Goal: Task Accomplishment & Management: Use online tool/utility

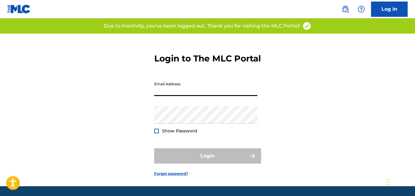
click at [180, 96] on input "Email Address" at bounding box center [205, 87] width 103 height 17
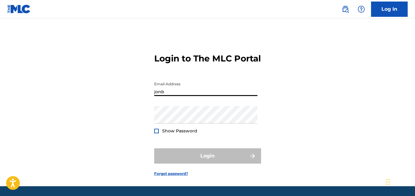
type input "[EMAIL_ADDRESS][DOMAIN_NAME]"
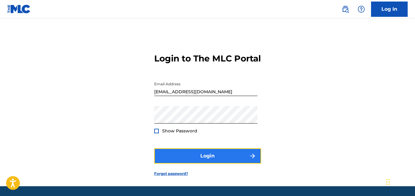
click at [201, 163] on button "Login" at bounding box center [207, 155] width 107 height 15
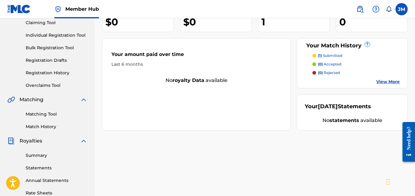
scroll to position [62, 0]
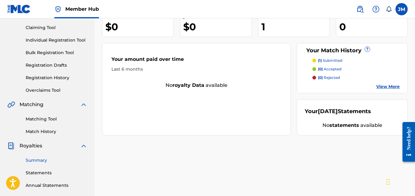
click at [43, 160] on link "Summary" at bounding box center [57, 160] width 62 height 6
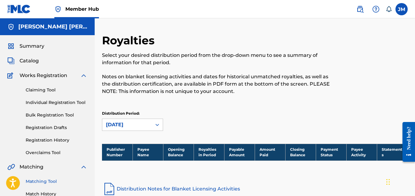
click at [36, 181] on link "Matching Tool" at bounding box center [57, 181] width 62 height 6
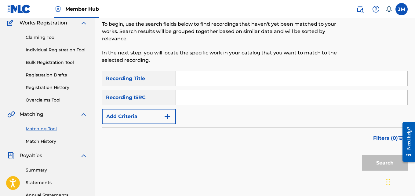
scroll to position [52, 0]
click at [213, 77] on input "Search Form" at bounding box center [292, 79] width 232 height 15
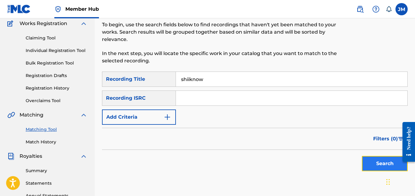
click at [379, 160] on button "Search" at bounding box center [385, 163] width 46 height 15
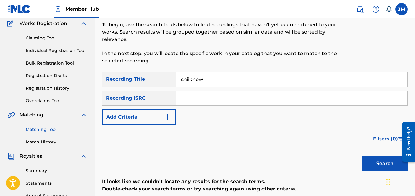
click at [189, 79] on input "shiiknow" at bounding box center [292, 79] width 232 height 15
type input "she know"
click at [378, 165] on button "Search" at bounding box center [385, 163] width 46 height 15
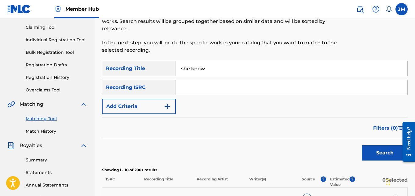
scroll to position [62, 0]
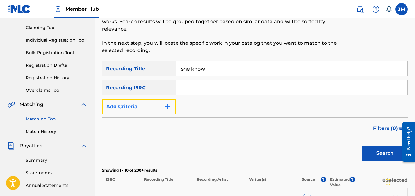
click at [169, 106] on img "Search Form" at bounding box center [167, 106] width 7 height 7
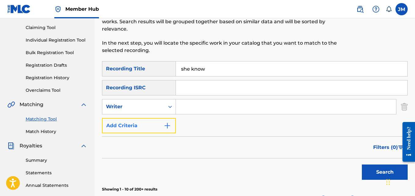
click at [166, 127] on img "Search Form" at bounding box center [167, 125] width 7 height 7
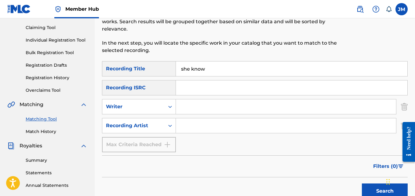
click at [196, 123] on input "Search Form" at bounding box center [286, 125] width 220 height 15
type input "lloyd"
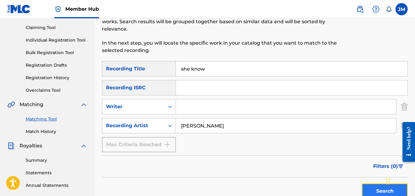
click at [379, 187] on button "Search" at bounding box center [385, 190] width 46 height 15
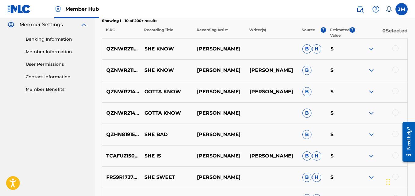
scroll to position [249, 0]
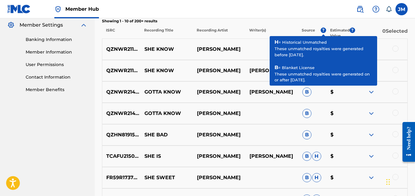
click at [370, 31] on p "0 Selected" at bounding box center [381, 32] width 53 height 11
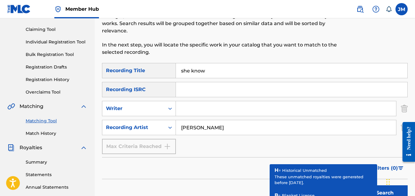
scroll to position [60, 0]
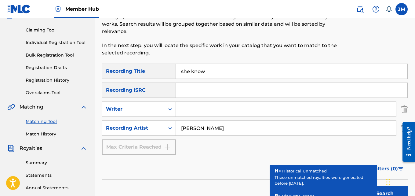
click at [189, 70] on input "she know" at bounding box center [292, 71] width 232 height 15
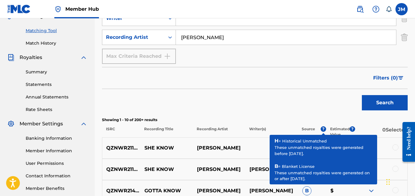
scroll to position [151, 0]
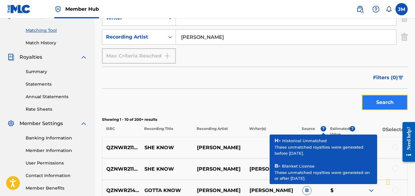
click at [371, 102] on button "Search" at bounding box center [385, 102] width 46 height 15
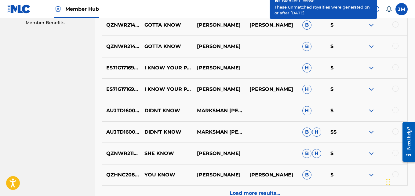
scroll to position [316, 0]
click at [371, 151] on img at bounding box center [371, 152] width 7 height 7
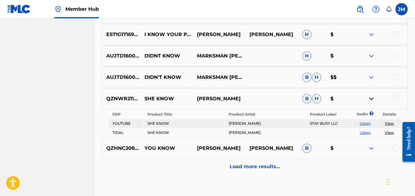
scroll to position [372, 0]
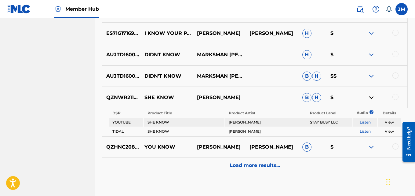
click at [392, 122] on link "View" at bounding box center [389, 122] width 9 height 5
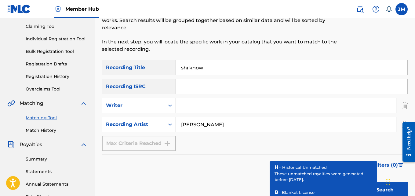
scroll to position [62, 0]
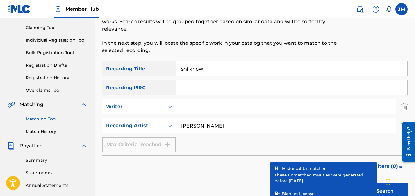
click at [188, 70] on input "shi know" at bounding box center [292, 68] width 232 height 15
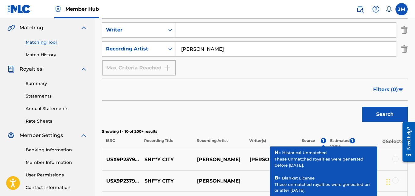
scroll to position [140, 0]
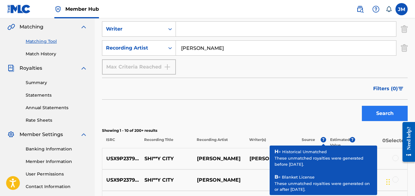
type input "shii know"
click at [387, 115] on button "Search" at bounding box center [385, 113] width 46 height 15
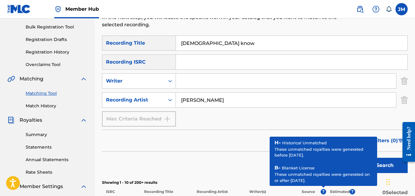
scroll to position [86, 0]
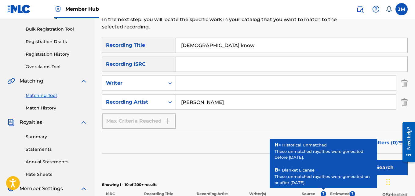
drag, startPoint x: 212, startPoint y: 45, endPoint x: 162, endPoint y: 60, distance: 52.0
click at [161, 60] on div "SearchWithCriteriad259a32c-169f-440d-8050-4a53f00611d5 Recording Title shii kno…" at bounding box center [255, 83] width 306 height 91
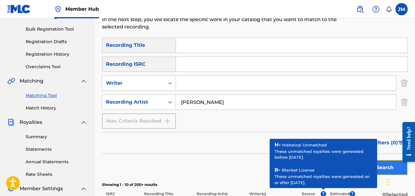
click at [385, 166] on button "Search" at bounding box center [385, 167] width 46 height 15
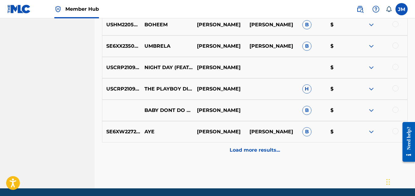
scroll to position [381, 0]
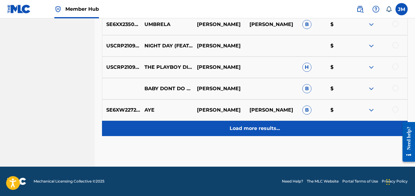
click at [251, 130] on p "Load more results..." at bounding box center [255, 128] width 50 height 7
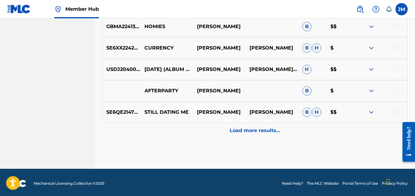
scroll to position [593, 0]
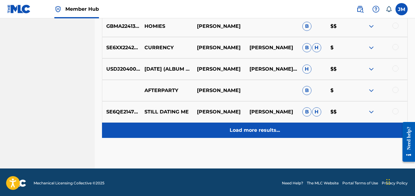
click at [252, 127] on p "Load more results..." at bounding box center [255, 129] width 50 height 7
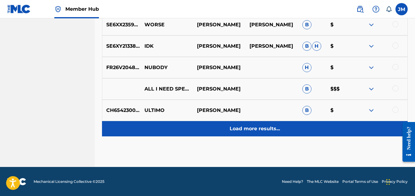
click at [254, 128] on p "Load more results..." at bounding box center [255, 128] width 50 height 7
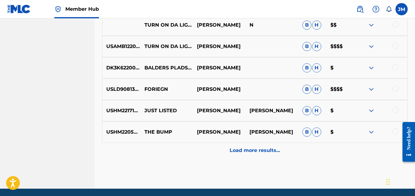
scroll to position [1022, 0]
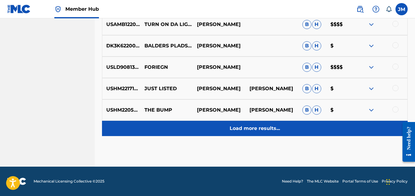
click at [241, 131] on p "Load more results..." at bounding box center [255, 128] width 50 height 7
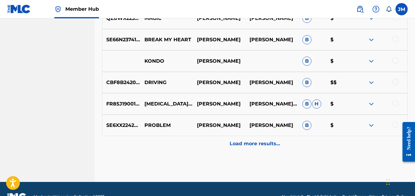
scroll to position [1221, 0]
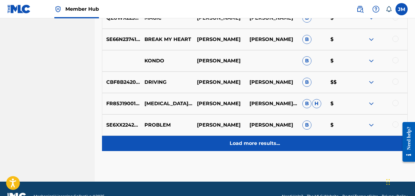
click at [265, 144] on p "Load more results..." at bounding box center [255, 143] width 50 height 7
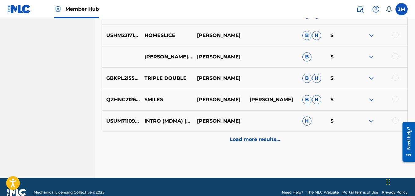
scroll to position [1450, 0]
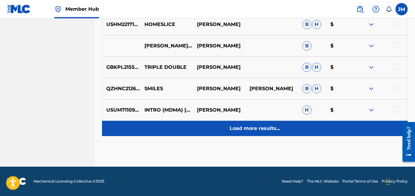
click at [250, 126] on p "Load more results..." at bounding box center [255, 128] width 50 height 7
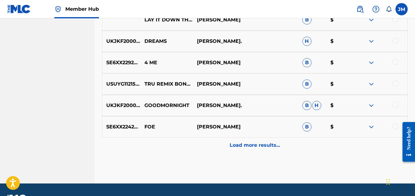
scroll to position [1664, 0]
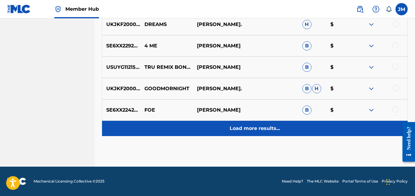
click at [251, 132] on div "Load more results..." at bounding box center [255, 128] width 306 height 15
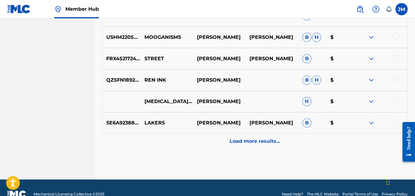
scroll to position [1878, 0]
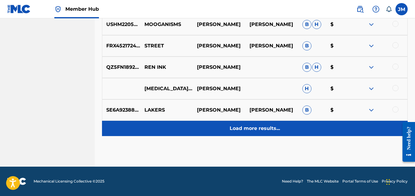
click at [245, 126] on p "Load more results..." at bounding box center [255, 128] width 50 height 7
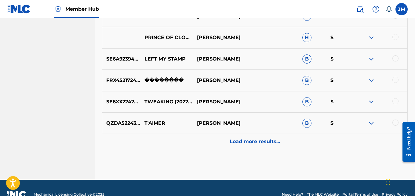
scroll to position [2092, 0]
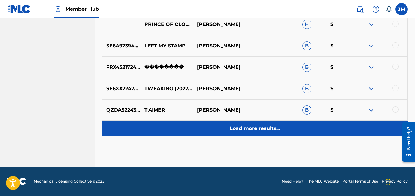
click at [256, 126] on p "Load more results..." at bounding box center [255, 128] width 50 height 7
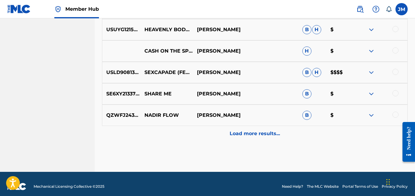
scroll to position [2305, 0]
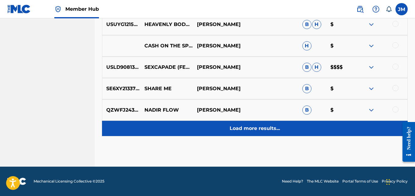
click at [255, 126] on p "Load more results..." at bounding box center [255, 128] width 50 height 7
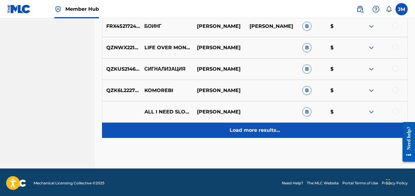
click at [257, 133] on p "Load more results..." at bounding box center [255, 129] width 50 height 7
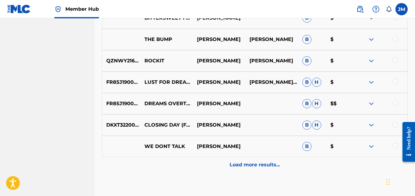
scroll to position [2733, 0]
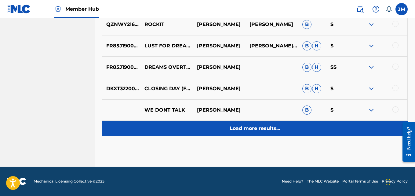
click at [247, 132] on p "Load more results..." at bounding box center [255, 128] width 50 height 7
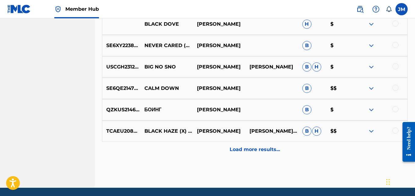
scroll to position [2926, 0]
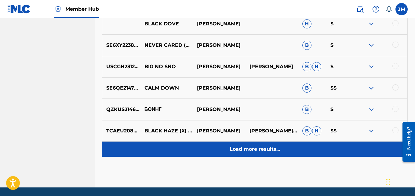
click at [246, 149] on p "Load more results..." at bounding box center [255, 148] width 50 height 7
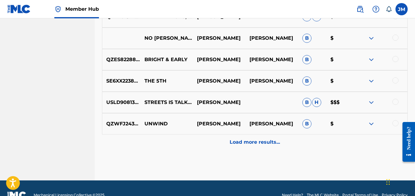
scroll to position [3147, 0]
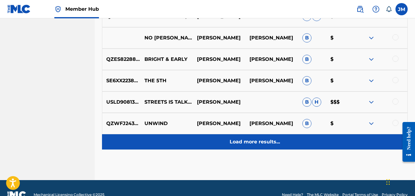
click at [251, 140] on p "Load more results..." at bounding box center [255, 141] width 50 height 7
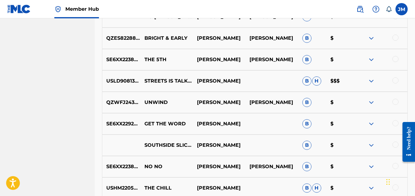
scroll to position [3169, 0]
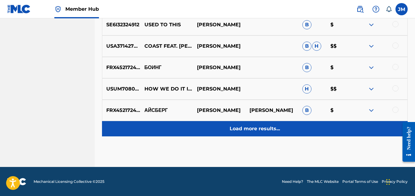
click at [258, 125] on p "Load more results..." at bounding box center [255, 128] width 50 height 7
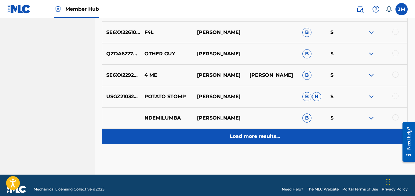
click at [252, 139] on p "Load more results..." at bounding box center [255, 136] width 50 height 7
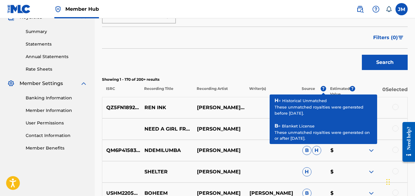
scroll to position [3581, 0]
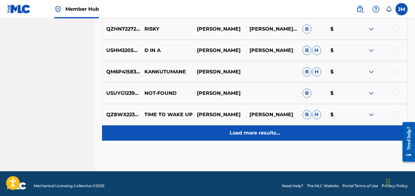
click at [261, 139] on div "Load more results..." at bounding box center [255, 132] width 306 height 15
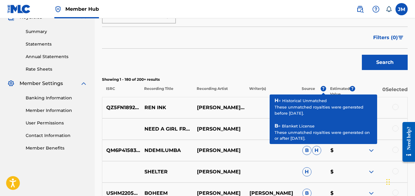
scroll to position [3798, 0]
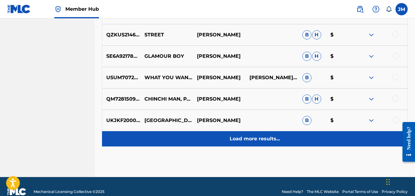
click at [241, 142] on p "Load more results..." at bounding box center [255, 138] width 50 height 7
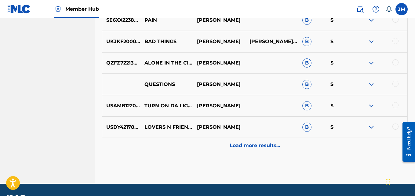
scroll to position [4230, 0]
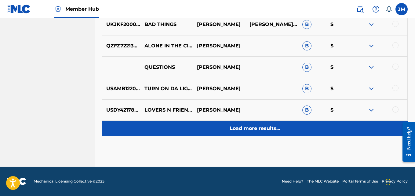
click at [262, 128] on p "Load more results..." at bounding box center [255, 128] width 50 height 7
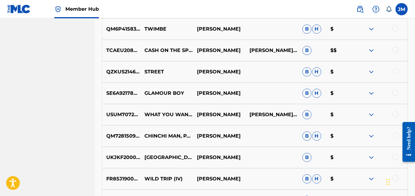
scroll to position [3969, 0]
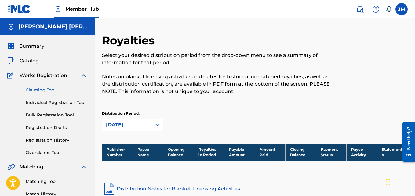
click at [38, 89] on link "Claiming Tool" at bounding box center [57, 90] width 62 height 6
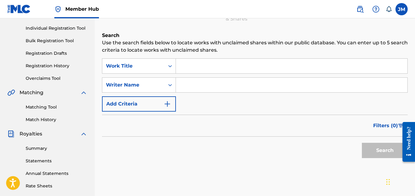
scroll to position [77, 0]
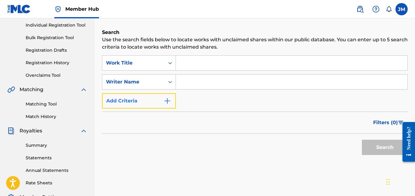
click at [166, 103] on img "Search Form" at bounding box center [167, 100] width 7 height 7
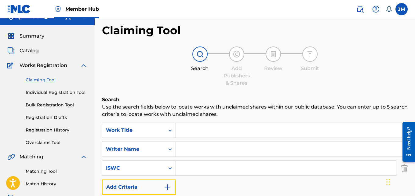
scroll to position [0, 0]
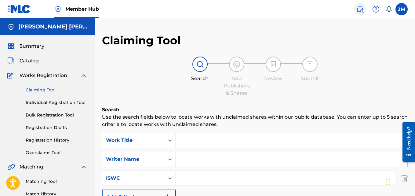
click at [360, 9] on img at bounding box center [359, 8] width 7 height 7
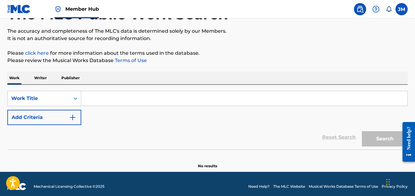
scroll to position [50, 0]
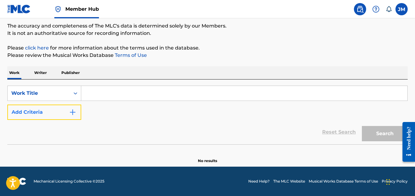
click at [72, 114] on img "Search Form" at bounding box center [72, 111] width 7 height 7
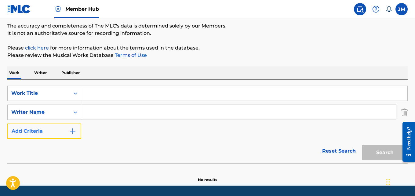
click at [71, 131] on img "Search Form" at bounding box center [72, 130] width 7 height 7
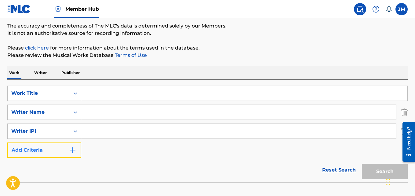
click at [72, 148] on img "Search Form" at bounding box center [72, 149] width 7 height 7
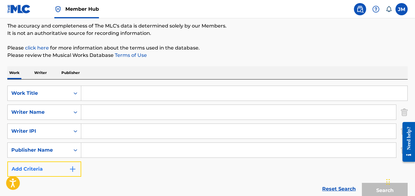
click at [73, 172] on img "Search Form" at bounding box center [72, 168] width 7 height 7
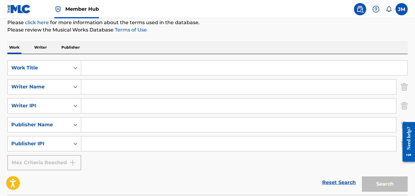
scroll to position [64, 0]
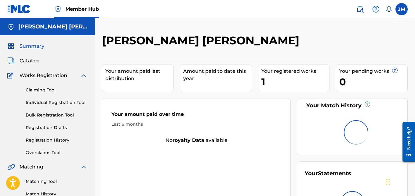
scroll to position [62, 0]
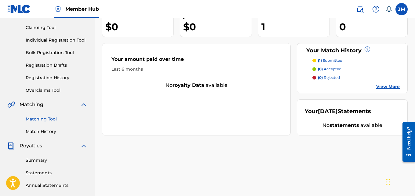
click at [45, 119] on link "Matching Tool" at bounding box center [57, 119] width 62 height 6
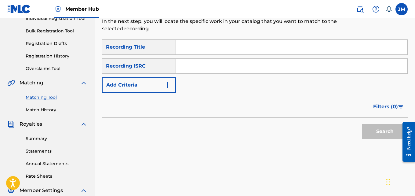
scroll to position [86, 0]
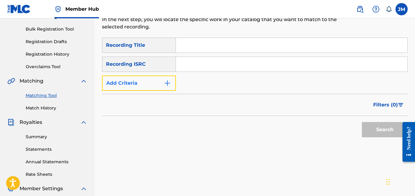
click at [168, 83] on img "Search Form" at bounding box center [167, 82] width 7 height 7
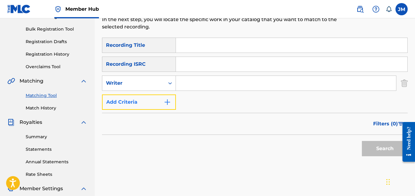
click at [169, 102] on img "Search Form" at bounding box center [167, 101] width 7 height 7
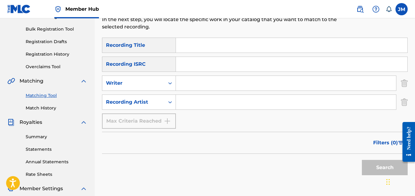
click at [186, 104] on input "Search Form" at bounding box center [286, 102] width 220 height 15
type input "rocko"
click at [377, 173] on button "Search" at bounding box center [385, 167] width 46 height 15
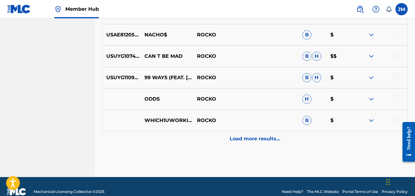
scroll to position [371, 0]
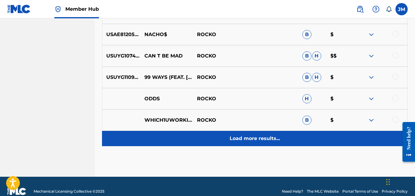
click at [253, 139] on p "Load more results..." at bounding box center [255, 138] width 50 height 7
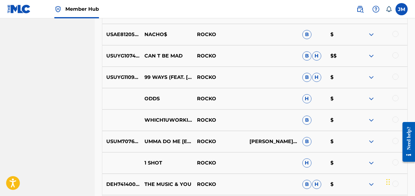
click at [372, 35] on img at bounding box center [371, 34] width 7 height 7
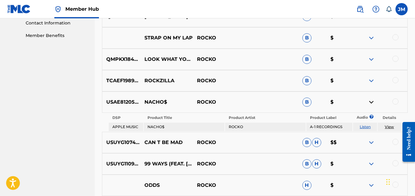
scroll to position [310, 0]
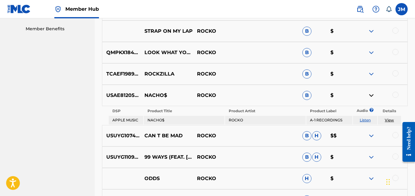
click at [389, 118] on link "View" at bounding box center [389, 120] width 9 height 5
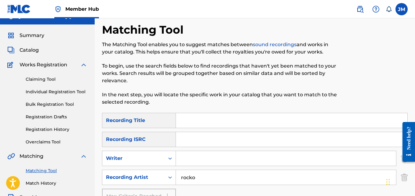
scroll to position [11, 0]
click at [37, 34] on span "Summary" at bounding box center [32, 34] width 25 height 7
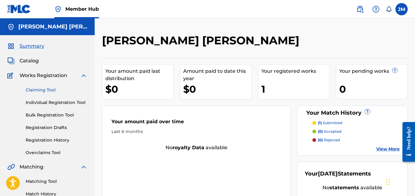
click at [52, 92] on link "Claiming Tool" at bounding box center [57, 90] width 62 height 6
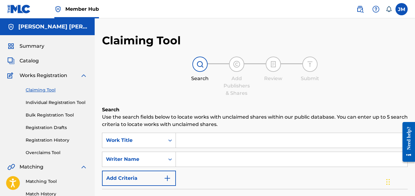
click at [193, 143] on input "Search Form" at bounding box center [292, 140] width 232 height 15
paste input "NACHO$"
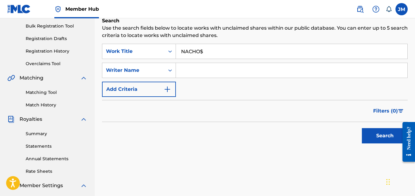
scroll to position [89, 0]
type input "NACHO$"
click at [380, 133] on button "Search" at bounding box center [385, 135] width 46 height 15
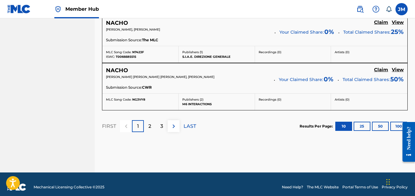
scroll to position [588, 0]
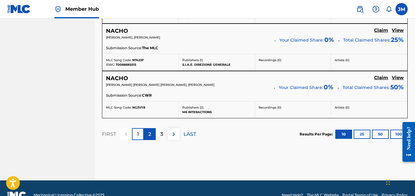
click at [151, 135] on p "2" at bounding box center [149, 133] width 3 height 7
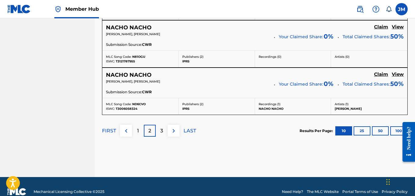
scroll to position [613, 0]
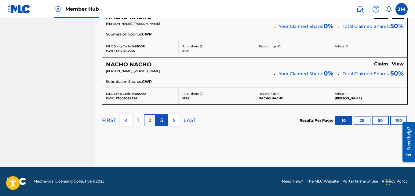
click at [163, 122] on div "3" at bounding box center [162, 120] width 12 height 12
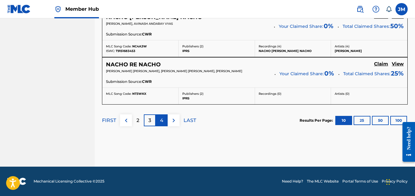
click at [159, 122] on div "4" at bounding box center [162, 120] width 12 height 12
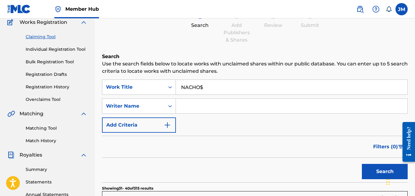
scroll to position [53, 0]
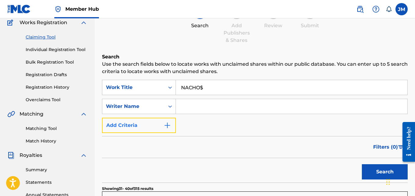
click at [168, 127] on img "Search Form" at bounding box center [167, 125] width 7 height 7
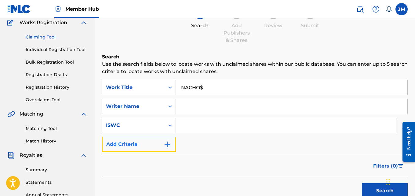
click at [166, 145] on img "Search Form" at bounding box center [167, 144] width 7 height 7
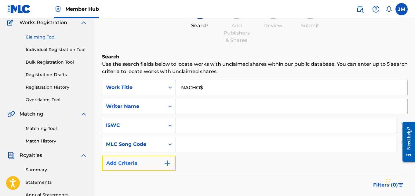
click at [167, 164] on img "Search Form" at bounding box center [167, 162] width 7 height 7
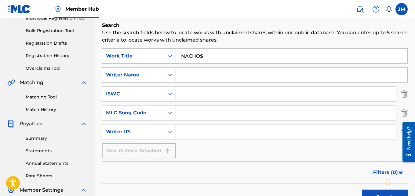
scroll to position [83, 0]
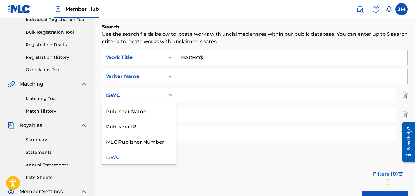
click at [171, 99] on div "Search Form" at bounding box center [170, 95] width 11 height 11
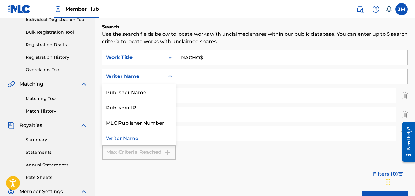
click at [168, 75] on icon "Search Form" at bounding box center [170, 76] width 6 height 6
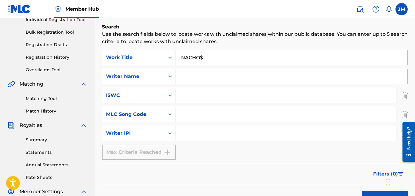
click at [181, 95] on input "Search Form" at bounding box center [286, 95] width 220 height 15
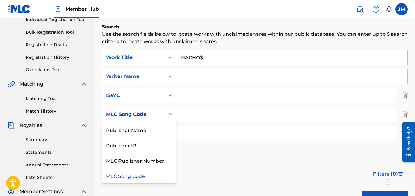
click at [169, 114] on icon "Search Form" at bounding box center [170, 114] width 6 height 6
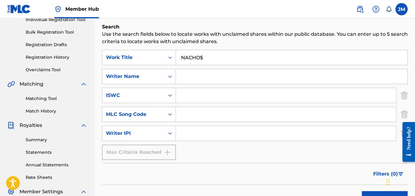
click at [186, 110] on input "Search Form" at bounding box center [286, 114] width 220 height 15
click at [166, 135] on div "Search Form" at bounding box center [170, 133] width 11 height 11
click at [188, 123] on div "SearchWithCriteriafd7c4aef-444e-4858-9db5-72409a4e583d Work Title NACHO$ Search…" at bounding box center [255, 105] width 306 height 110
click at [172, 76] on icon "Search Form" at bounding box center [170, 76] width 6 height 6
click at [171, 75] on icon "Search Form" at bounding box center [170, 76] width 6 height 6
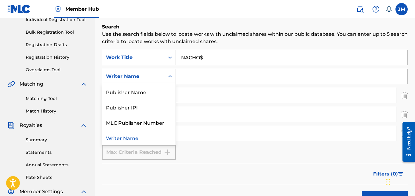
click at [172, 77] on icon "Search Form" at bounding box center [170, 76] width 6 height 6
click at [182, 88] on div "Search Form" at bounding box center [286, 95] width 221 height 15
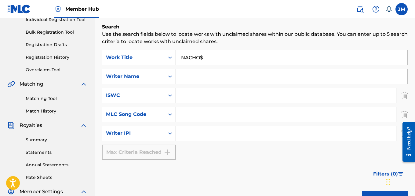
click at [170, 96] on icon "Search Form" at bounding box center [170, 95] width 6 height 6
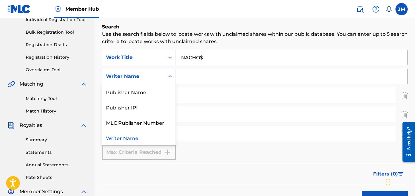
click at [170, 79] on icon "Search Form" at bounding box center [170, 76] width 6 height 6
click at [171, 60] on icon "Search Form" at bounding box center [170, 57] width 6 height 6
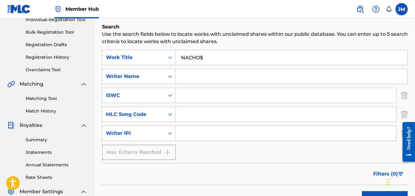
click at [171, 60] on icon "Search Form" at bounding box center [170, 57] width 6 height 6
click at [171, 74] on icon "Search Form" at bounding box center [170, 76] width 6 height 6
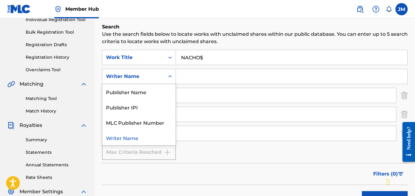
click at [171, 74] on icon "Search Form" at bounding box center [170, 76] width 6 height 6
click at [169, 75] on icon "Search Form" at bounding box center [170, 76] width 6 height 6
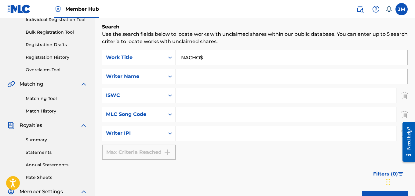
click at [168, 114] on icon "Search Form" at bounding box center [170, 114] width 6 height 6
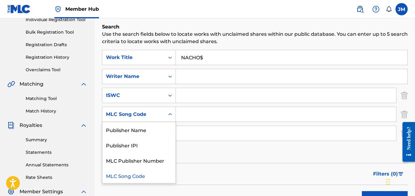
click at [168, 114] on icon "Search Form" at bounding box center [170, 114] width 6 height 6
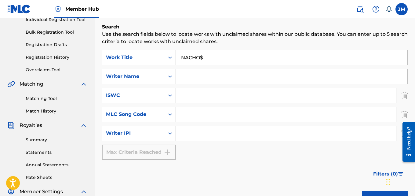
click at [169, 133] on icon "Search Form" at bounding box center [170, 133] width 6 height 6
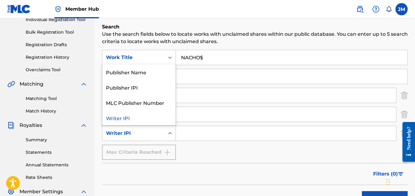
click at [169, 133] on icon "Search Form" at bounding box center [170, 133] width 6 height 6
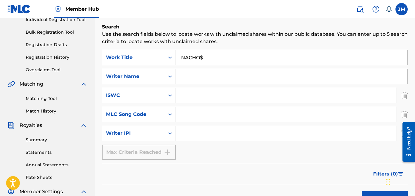
drag, startPoint x: 210, startPoint y: 57, endPoint x: 180, endPoint y: 61, distance: 30.8
click at [180, 61] on input "NACHO$" at bounding box center [292, 57] width 232 height 15
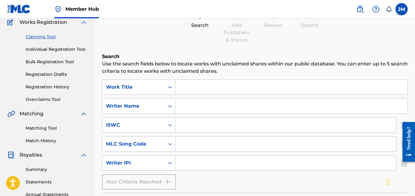
scroll to position [0, 0]
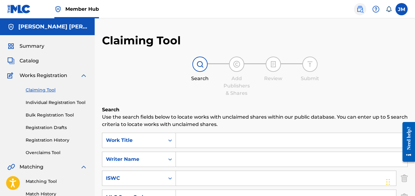
click at [360, 9] on img at bounding box center [359, 8] width 7 height 7
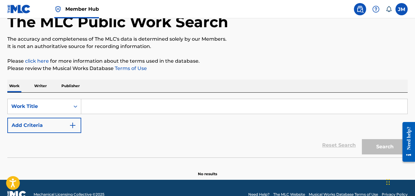
scroll to position [38, 0]
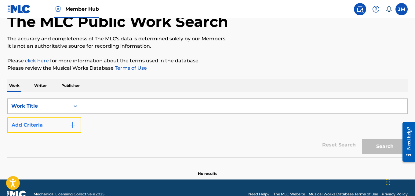
click at [71, 126] on img "Search Form" at bounding box center [72, 124] width 7 height 7
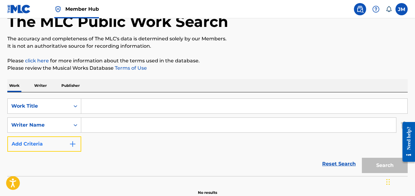
click at [71, 145] on img "Search Form" at bounding box center [72, 143] width 7 height 7
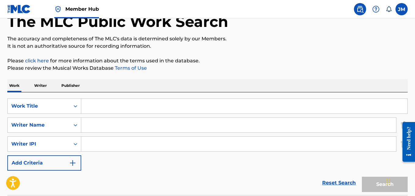
click at [40, 84] on p "Writer" at bounding box center [40, 85] width 16 height 13
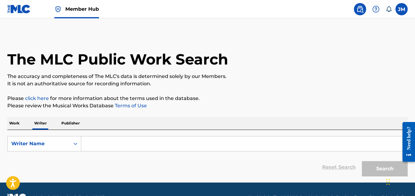
click at [66, 122] on p "Publisher" at bounding box center [71, 123] width 22 height 13
paste input "A-1 RECORDINGS"
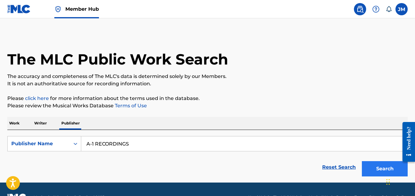
type input "A-1 RECORDINGS"
click at [376, 168] on button "Search" at bounding box center [385, 168] width 46 height 15
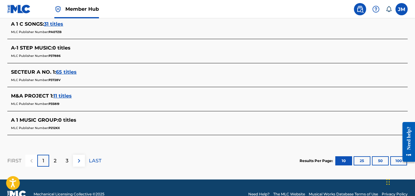
scroll to position [324, 0]
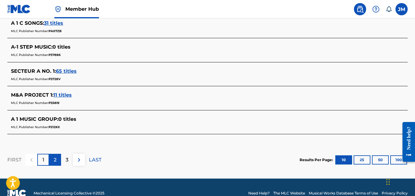
click at [55, 165] on div "2" at bounding box center [55, 160] width 12 height 12
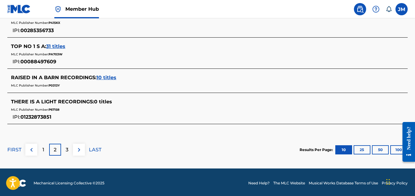
scroll to position [373, 0]
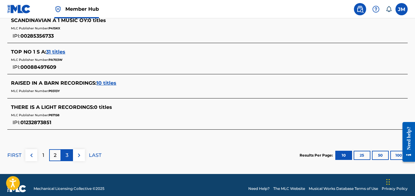
click at [66, 157] on p "3" at bounding box center [67, 155] width 3 height 7
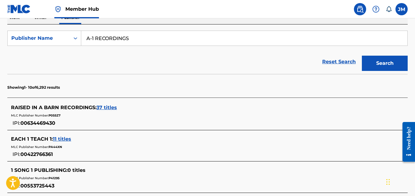
scroll to position [106, 0]
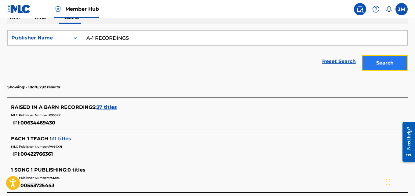
click at [371, 65] on button "Search" at bounding box center [385, 62] width 46 height 15
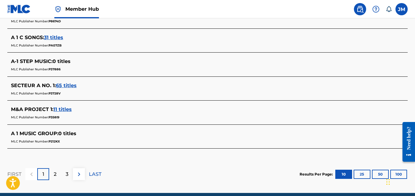
scroll to position [310, 0]
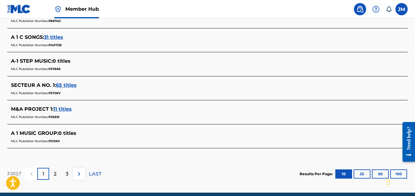
click at [63, 140] on div "MLC Publisher Number: P212KX" at bounding box center [199, 140] width 377 height 7
click at [54, 140] on span "P212KX" at bounding box center [54, 141] width 11 height 4
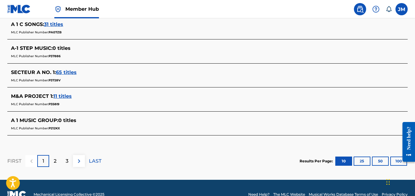
scroll to position [327, 0]
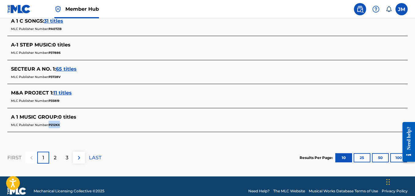
drag, startPoint x: 60, startPoint y: 125, endPoint x: 49, endPoint y: 127, distance: 10.9
click at [49, 127] on div "MLC Publisher Number: P212KX" at bounding box center [199, 124] width 377 height 7
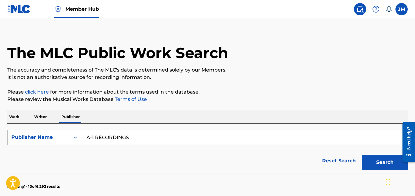
scroll to position [0, 0]
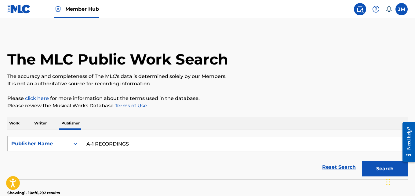
click at [77, 9] on span "Member Hub" at bounding box center [82, 8] width 34 height 7
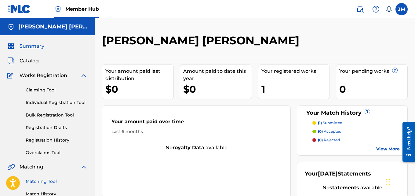
click at [39, 181] on link "Matching Tool" at bounding box center [57, 181] width 62 height 6
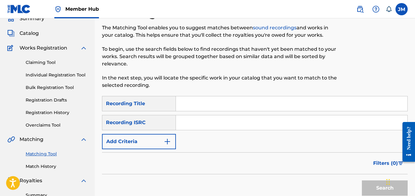
scroll to position [33, 0]
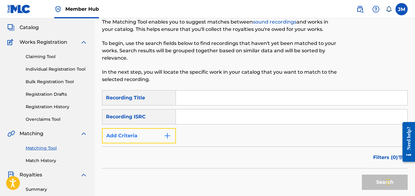
click at [166, 137] on img "Search Form" at bounding box center [167, 135] width 7 height 7
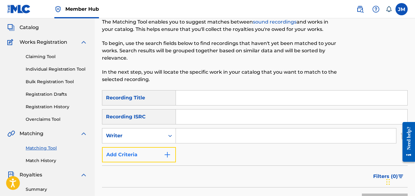
click at [170, 159] on button "Add Criteria" at bounding box center [139, 154] width 74 height 15
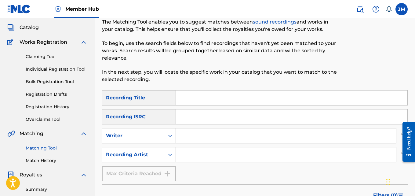
click at [201, 151] on input "Search Form" at bounding box center [286, 154] width 220 height 15
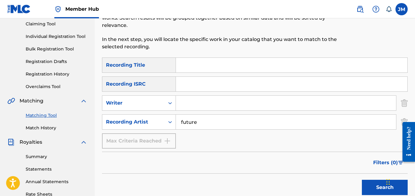
scroll to position [68, 0]
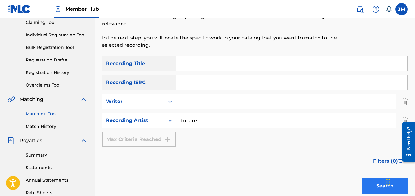
type input "future"
click at [374, 187] on button "Search" at bounding box center [385, 185] width 46 height 15
click at [378, 184] on button "Search" at bounding box center [385, 185] width 46 height 15
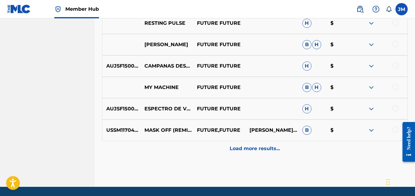
scroll to position [381, 0]
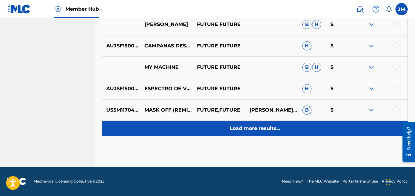
click at [251, 127] on p "Load more results..." at bounding box center [255, 128] width 50 height 7
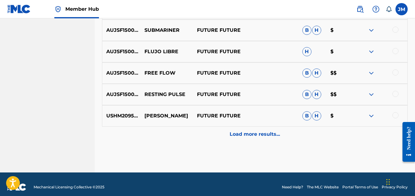
scroll to position [594, 0]
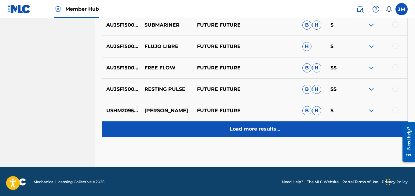
click at [252, 126] on p "Load more results..." at bounding box center [255, 128] width 50 height 7
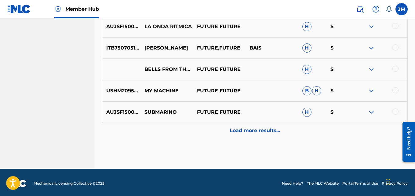
scroll to position [809, 0]
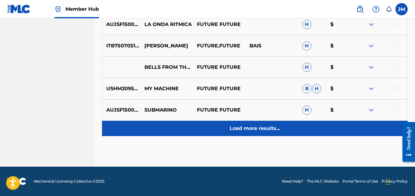
click at [251, 126] on p "Load more results..." at bounding box center [255, 128] width 50 height 7
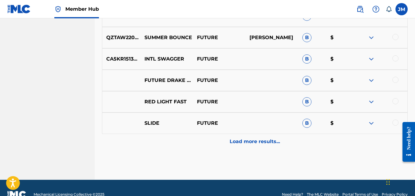
scroll to position [1010, 0]
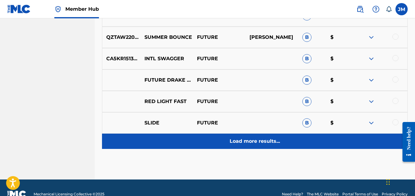
click at [255, 148] on div "Load more results..." at bounding box center [255, 140] width 306 height 15
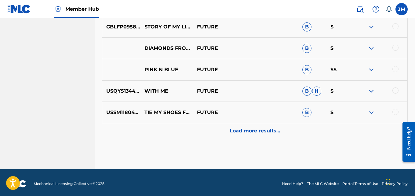
scroll to position [1236, 0]
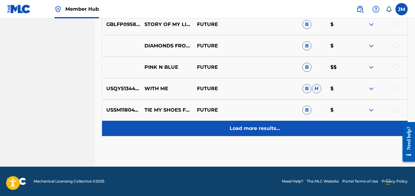
click at [251, 130] on p "Load more results..." at bounding box center [255, 128] width 50 height 7
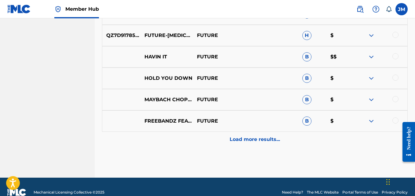
scroll to position [1439, 0]
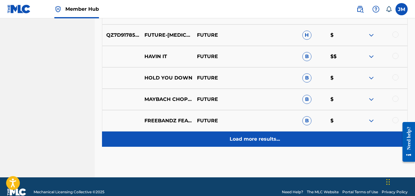
click at [244, 142] on p "Load more results..." at bounding box center [255, 138] width 50 height 7
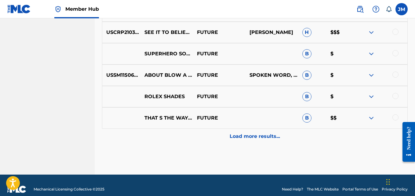
scroll to position [1664, 0]
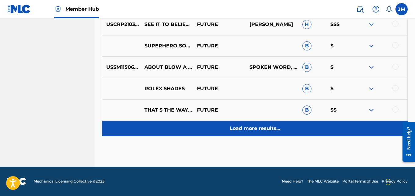
click at [239, 131] on p "Load more results..." at bounding box center [255, 128] width 50 height 7
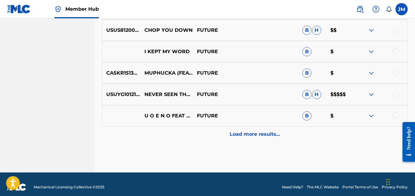
scroll to position [1878, 0]
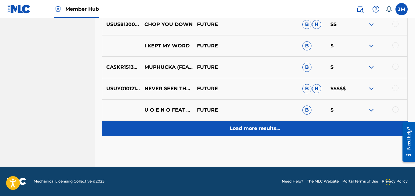
click at [259, 127] on p "Load more results..." at bounding box center [255, 128] width 50 height 7
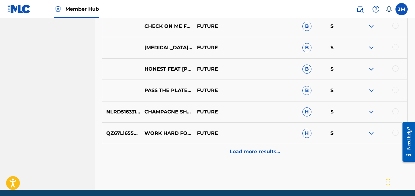
scroll to position [2069, 0]
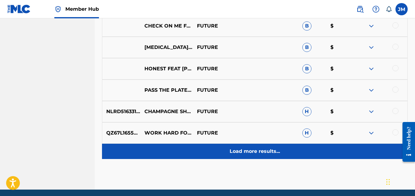
click at [250, 149] on p "Load more results..." at bounding box center [255, 151] width 50 height 7
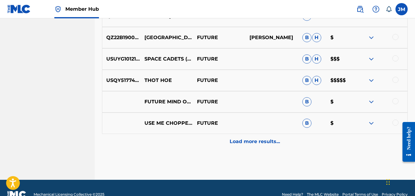
scroll to position [2305, 0]
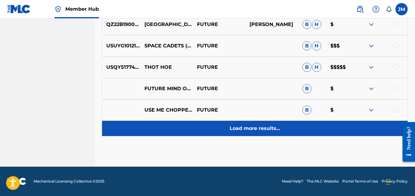
click at [241, 131] on p "Load more results..." at bounding box center [255, 128] width 50 height 7
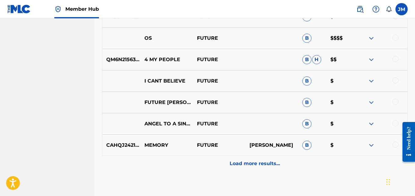
scroll to position [2488, 0]
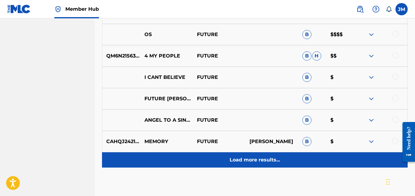
click at [253, 159] on p "Load more results..." at bounding box center [255, 159] width 50 height 7
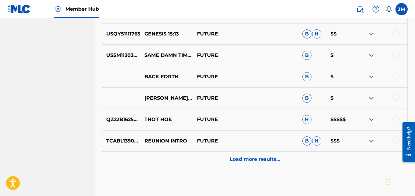
scroll to position [2706, 0]
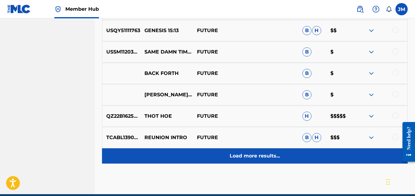
click at [253, 155] on p "Load more results..." at bounding box center [255, 155] width 50 height 7
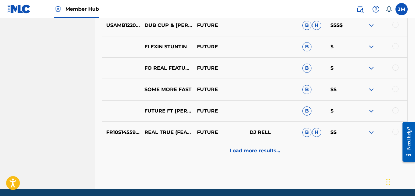
scroll to position [2925, 0]
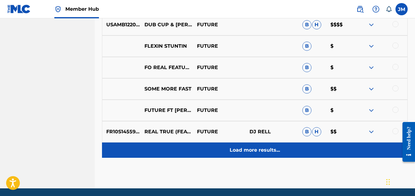
click at [257, 149] on p "Load more results..." at bounding box center [255, 149] width 50 height 7
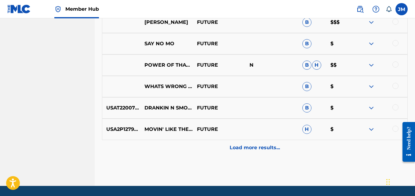
scroll to position [3161, 0]
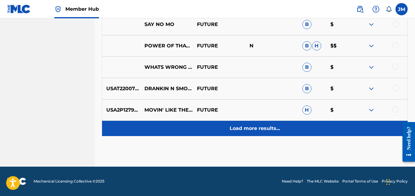
click at [244, 130] on p "Load more results..." at bounding box center [255, 128] width 50 height 7
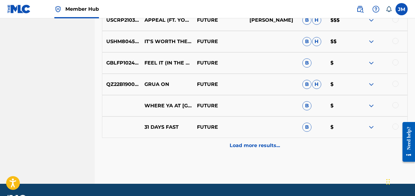
scroll to position [3375, 0]
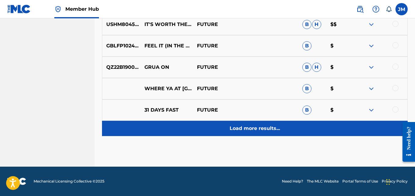
click at [244, 128] on p "Load more results..." at bounding box center [255, 128] width 50 height 7
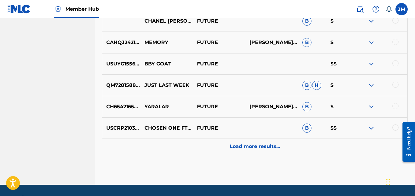
scroll to position [3574, 0]
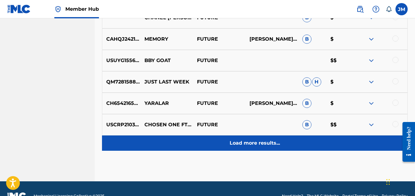
click at [267, 143] on p "Load more results..." at bounding box center [255, 142] width 50 height 7
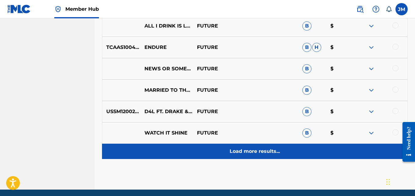
click at [243, 153] on p "Load more results..." at bounding box center [255, 151] width 50 height 7
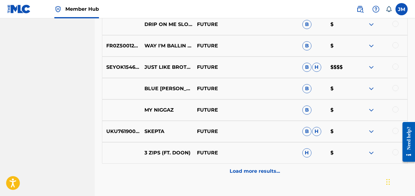
scroll to position [3983, 0]
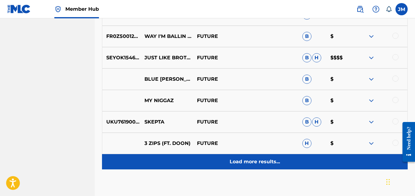
click at [241, 166] on div "Load more results..." at bounding box center [255, 161] width 306 height 15
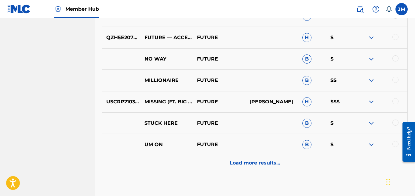
scroll to position [4196, 0]
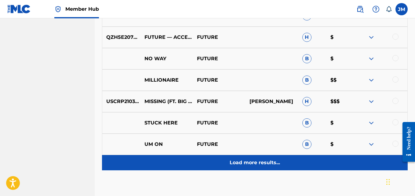
click at [247, 164] on p "Load more results..." at bounding box center [255, 162] width 50 height 7
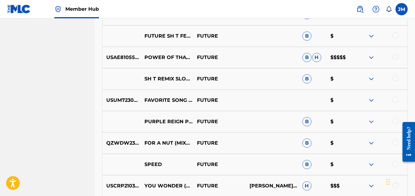
scroll to position [4327, 0]
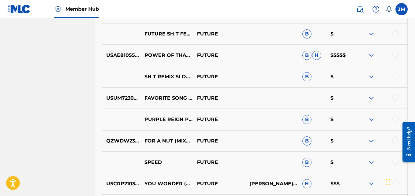
click at [371, 119] on img at bounding box center [371, 119] width 7 height 7
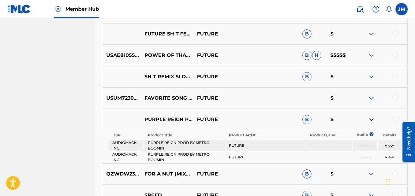
click at [391, 144] on link "View" at bounding box center [389, 145] width 9 height 5
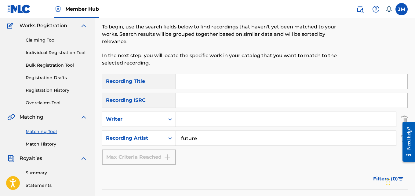
scroll to position [49, 0]
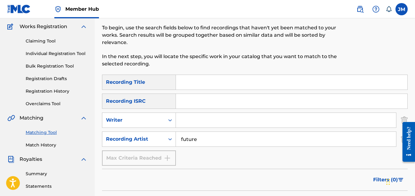
click at [215, 84] on input "Search Form" at bounding box center [292, 82] width 232 height 15
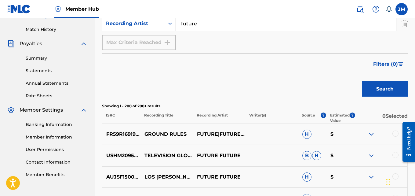
scroll to position [164, 0]
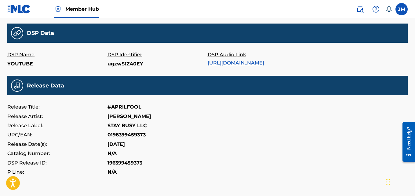
scroll to position [195, 0]
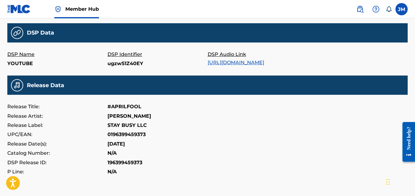
click at [249, 61] on link "https://music.youtube.com/watch?v=ugzwS1Z40EY" at bounding box center [236, 63] width 57 height 6
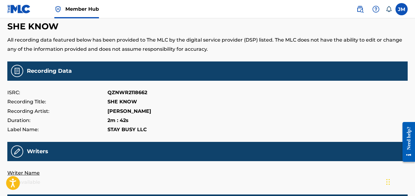
scroll to position [16, 0]
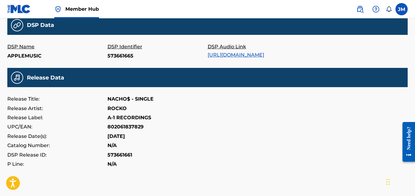
scroll to position [206, 0]
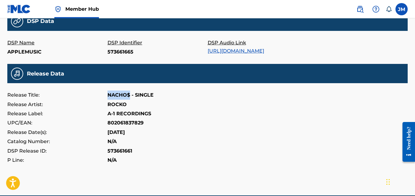
drag, startPoint x: 130, startPoint y: 100, endPoint x: 106, endPoint y: 103, distance: 23.6
click at [106, 100] on div "Release Title: NACHO$ - SINGLE" at bounding box center [207, 94] width 400 height 9
copy div "NACHO$"
drag, startPoint x: 144, startPoint y: 127, endPoint x: 109, endPoint y: 128, distance: 34.8
click at [109, 127] on div "UPC/EAN: 802061837829" at bounding box center [207, 122] width 400 height 9
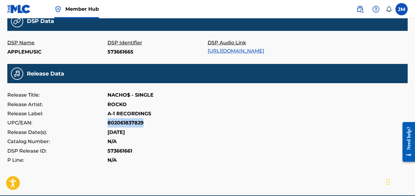
copy p "802061837829"
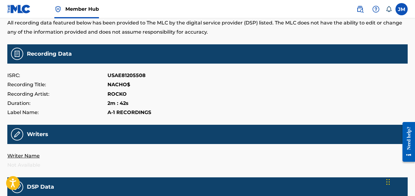
scroll to position [37, 0]
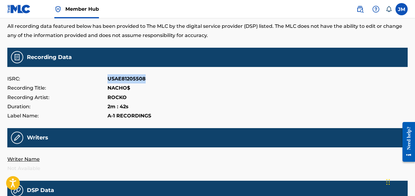
drag, startPoint x: 144, startPoint y: 79, endPoint x: 106, endPoint y: 79, distance: 37.9
click at [106, 79] on div "ISRC: USAE81205508" at bounding box center [207, 78] width 400 height 9
copy div "USAE81205508"
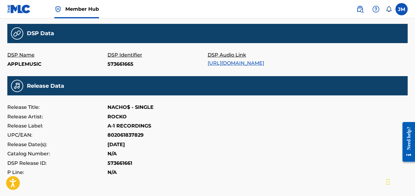
scroll to position [190, 0]
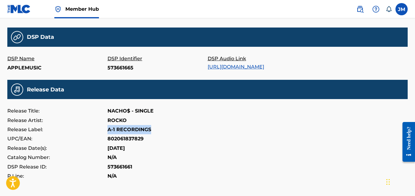
drag, startPoint x: 152, startPoint y: 134, endPoint x: 106, endPoint y: 136, distance: 45.9
click at [106, 134] on div "Release Label: A-1 RECORDINGS" at bounding box center [207, 129] width 400 height 9
copy div "A-1 RECORDINGS"
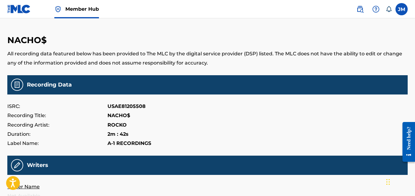
scroll to position [0, 0]
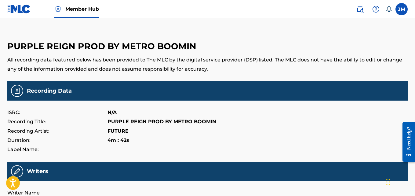
scroll to position [3, 0]
